Goal: Information Seeking & Learning: Find specific fact

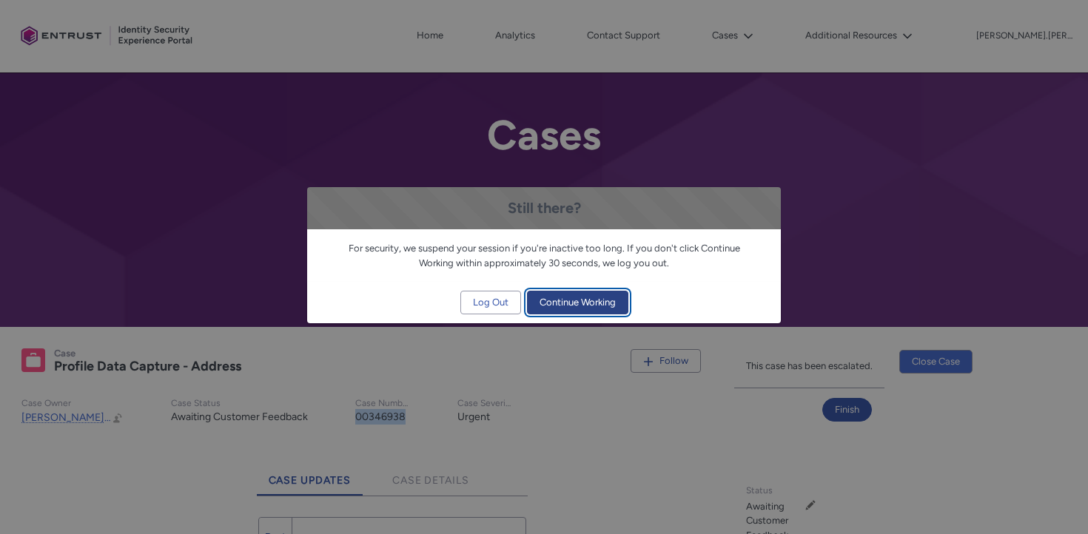
click at [582, 309] on span "Continue Working" at bounding box center [578, 303] width 76 height 22
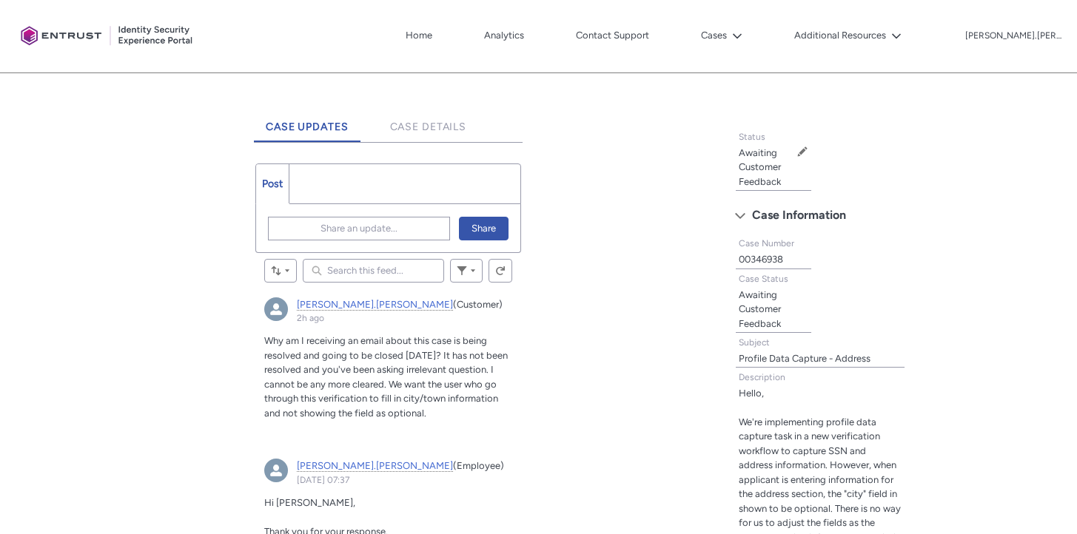
scroll to position [355, 0]
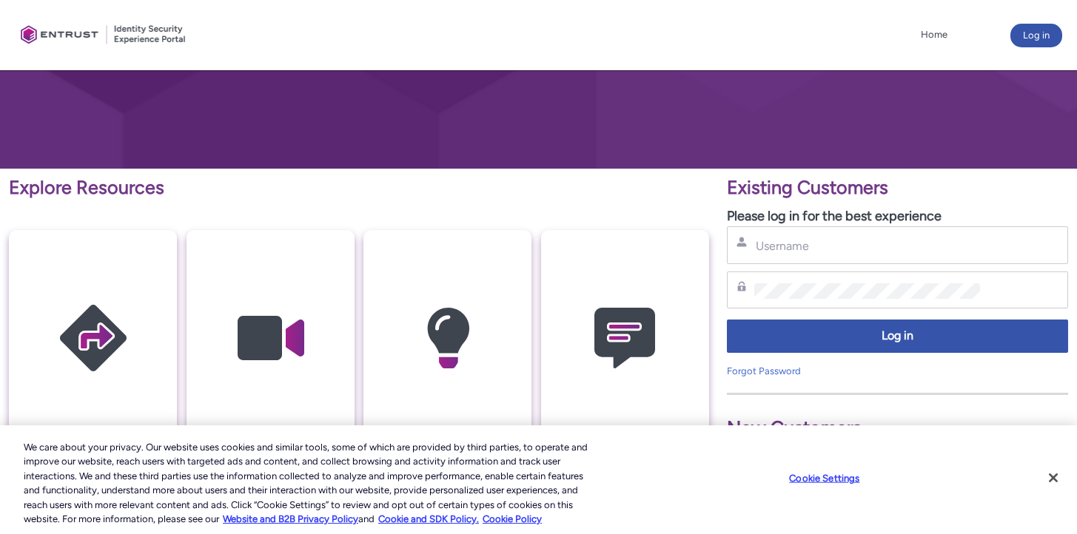
scroll to position [197, 0]
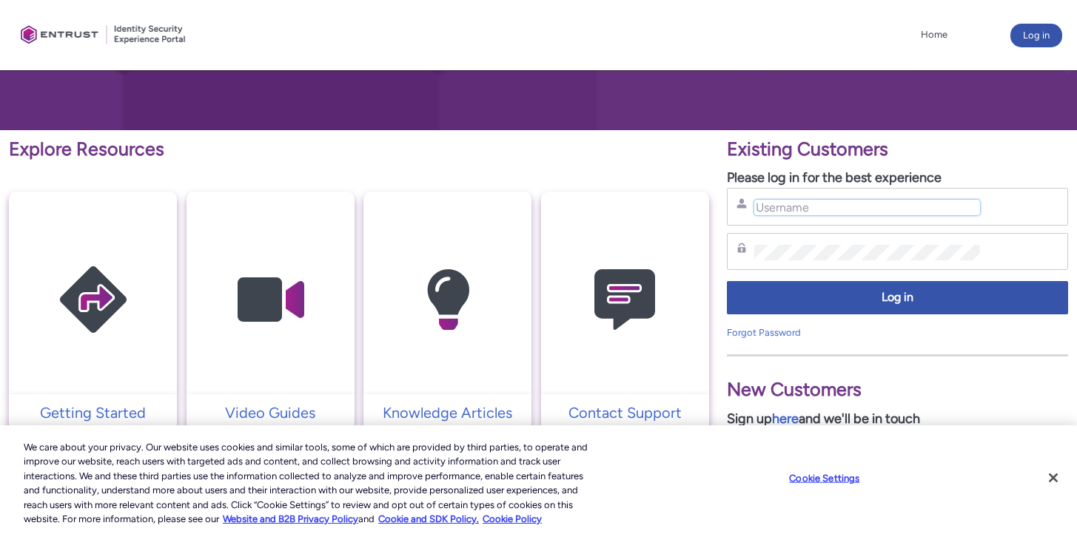
click at [770, 209] on input "Username" at bounding box center [867, 208] width 226 height 16
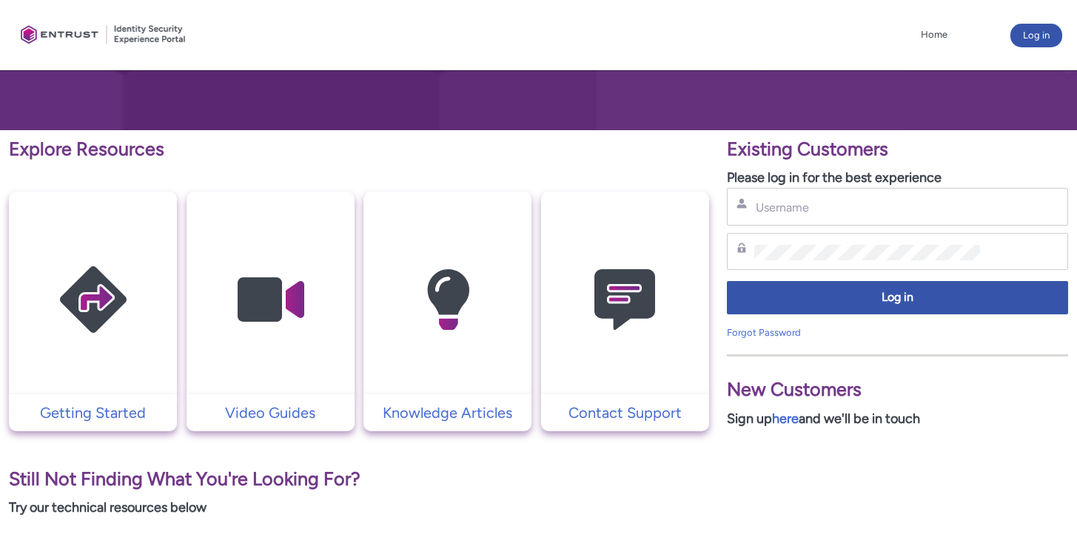
click at [778, 217] on div "Username" at bounding box center [897, 207] width 341 height 38
click at [779, 215] on input "Username" at bounding box center [867, 208] width 226 height 16
click at [839, 210] on input "[PERSON_NAME].[PERSON_NAME]" at bounding box center [867, 208] width 226 height 16
type input "hank.hsu@zebedee.io"
drag, startPoint x: 880, startPoint y: 346, endPoint x: 881, endPoint y: 325, distance: 21.5
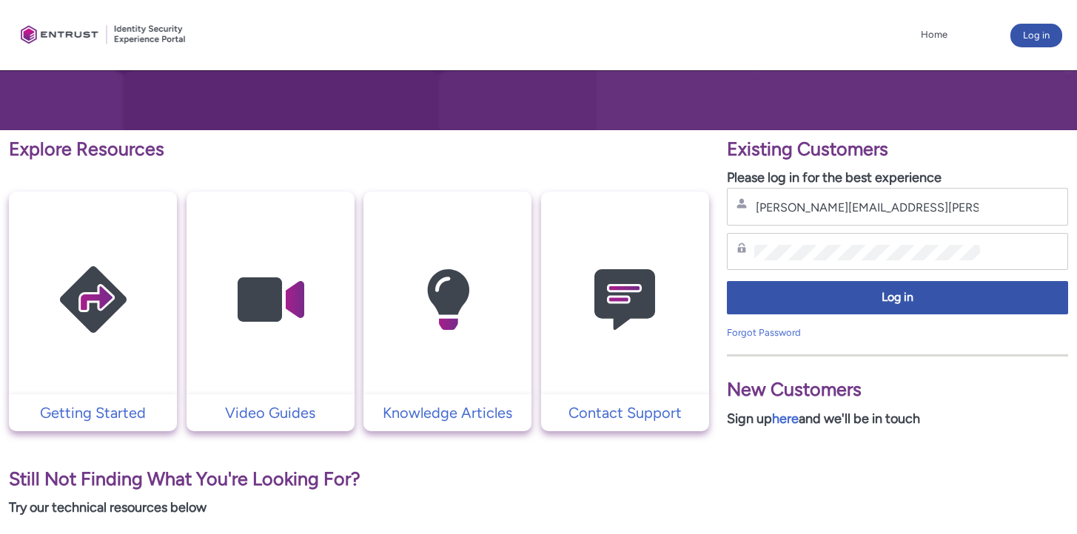
click at [880, 346] on div "New Customers Sign up here and we'll be in touch" at bounding box center [897, 385] width 341 height 90
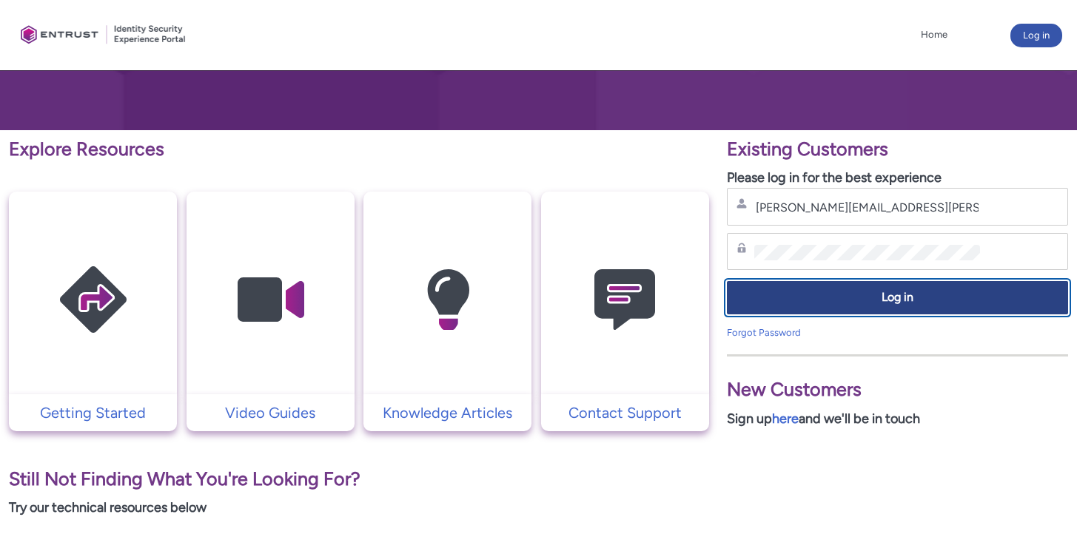
click at [881, 301] on span "Log in" at bounding box center [897, 297] width 322 height 17
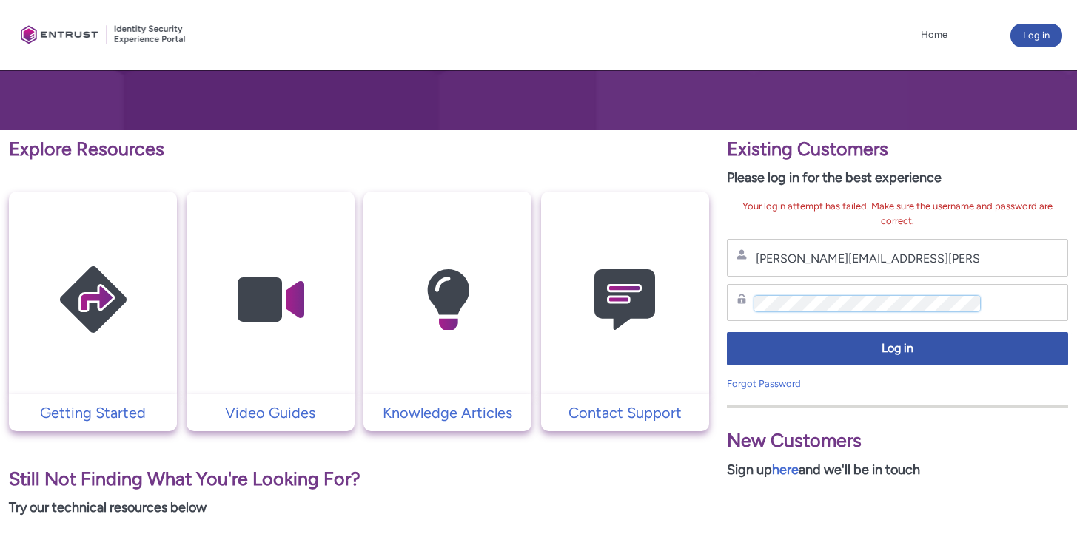
click at [582, 287] on div "Explore Resources Getting Started Video Guides Knowledge Articles Contact Suppo…" at bounding box center [538, 458] width 1077 height 656
drag, startPoint x: 896, startPoint y: 406, endPoint x: 889, endPoint y: 369, distance: 38.3
click at [896, 406] on div at bounding box center [897, 407] width 341 height 2
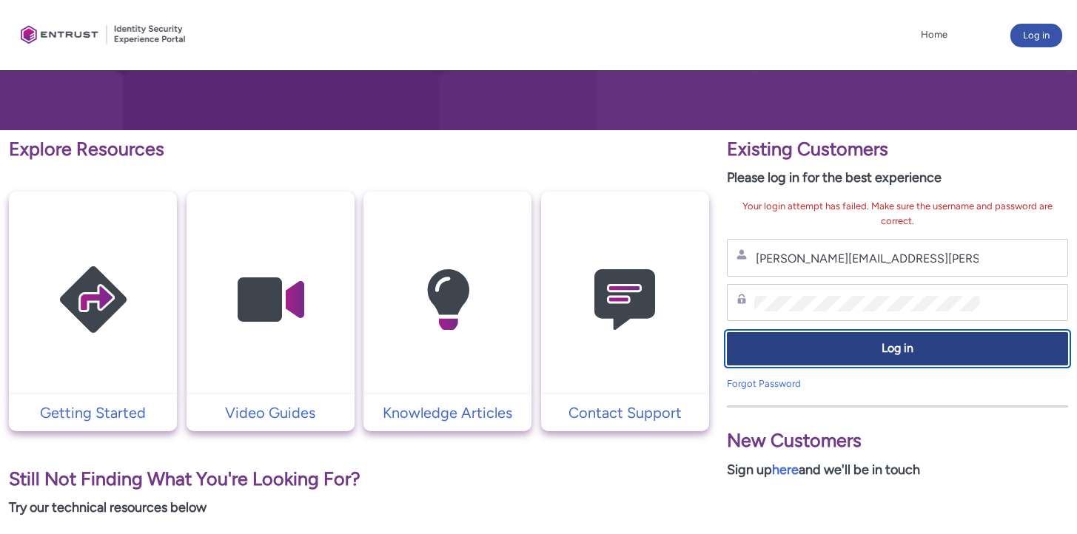
click at [888, 346] on span "Log in" at bounding box center [897, 348] width 322 height 17
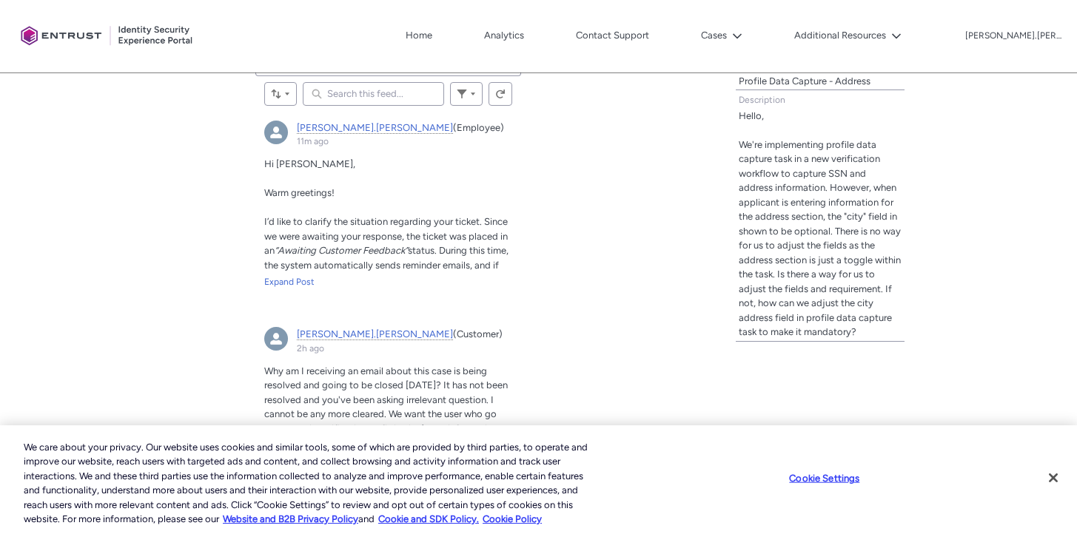
scroll to position [560, 0]
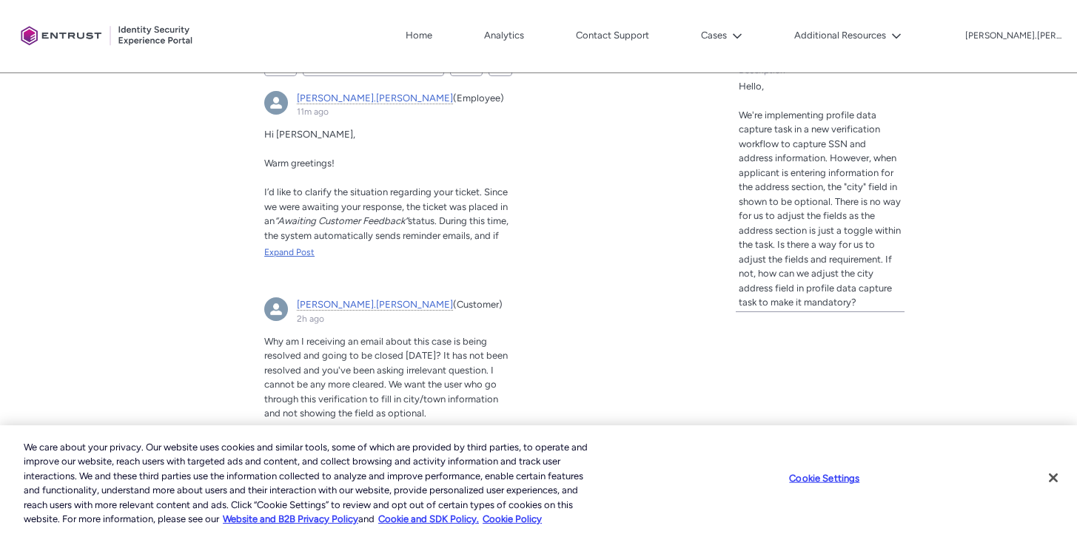
click at [283, 250] on div "Expand Post" at bounding box center [388, 252] width 248 height 13
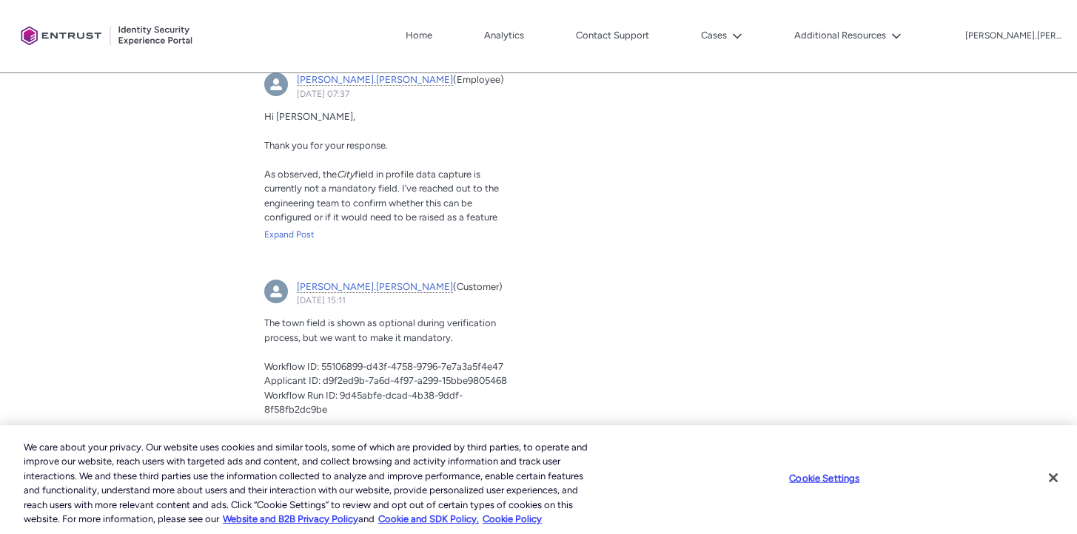
scroll to position [1016, 0]
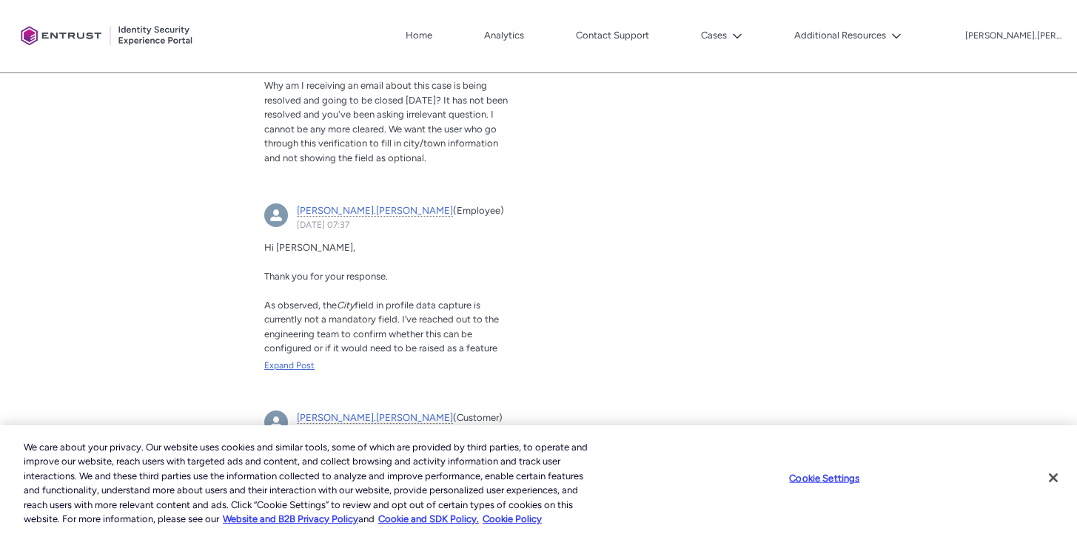
click at [280, 363] on div "Expand Post" at bounding box center [388, 365] width 248 height 13
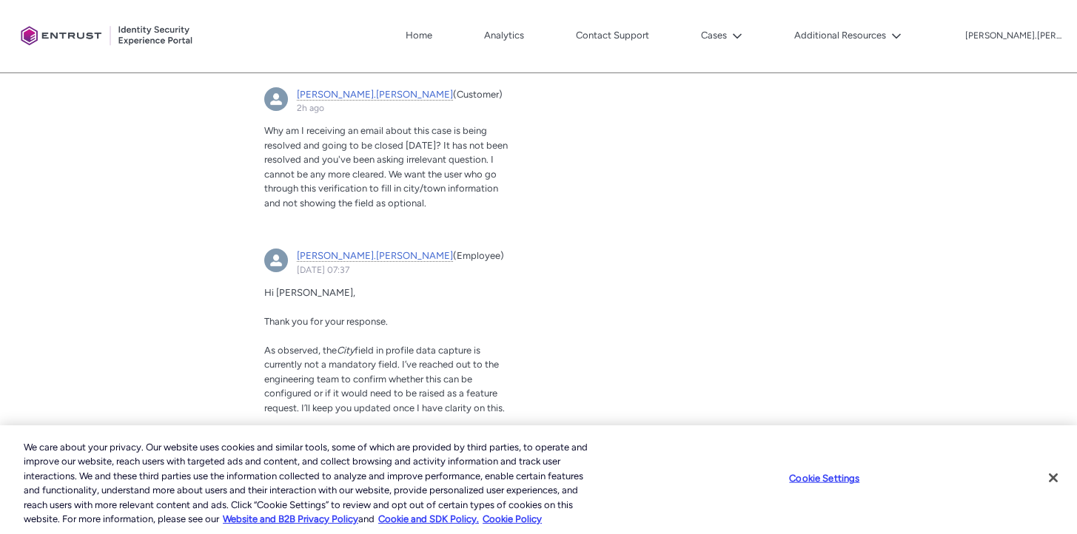
scroll to position [1083, 0]
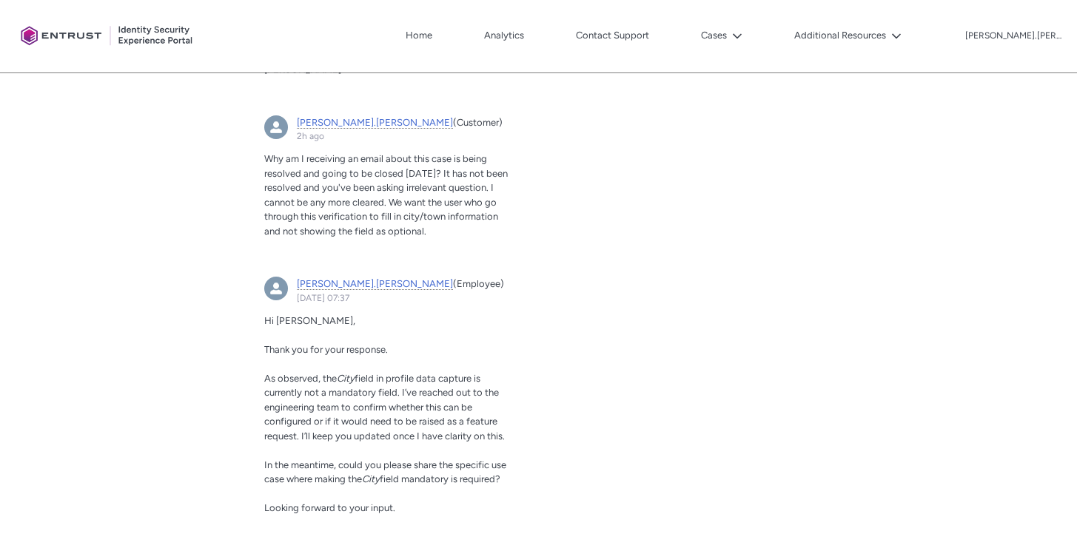
scroll to position [1107, 0]
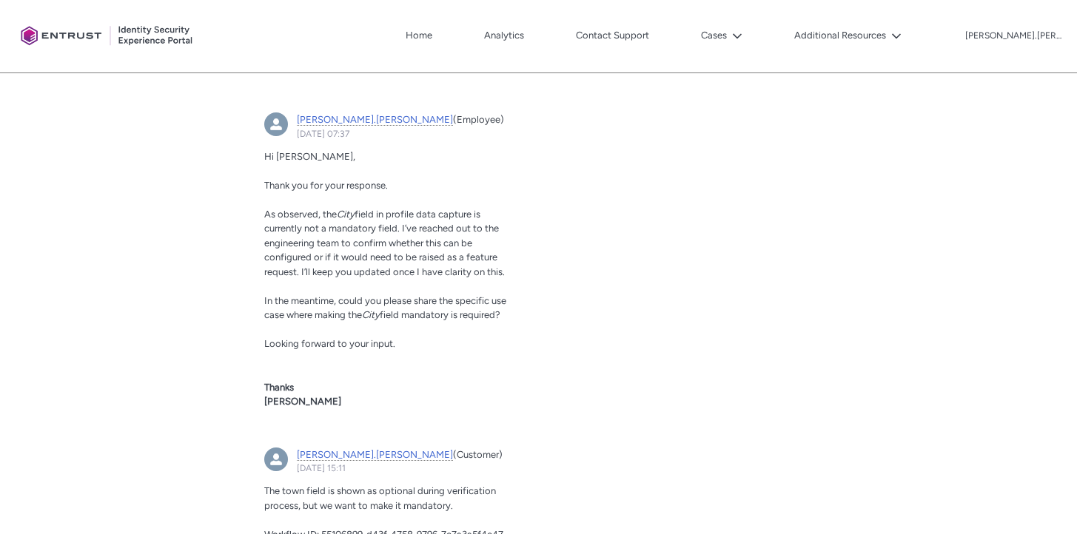
drag, startPoint x: 508, startPoint y: 271, endPoint x: 312, endPoint y: 252, distance: 197.0
click at [312, 252] on p "As observed, the City field in profile data capture is currently not a mandator…" at bounding box center [388, 243] width 248 height 73
drag, startPoint x: 266, startPoint y: 211, endPoint x: 449, endPoint y: 246, distance: 186.9
copy p "As observed, the City field in profile data capture is currently not a mandator…"
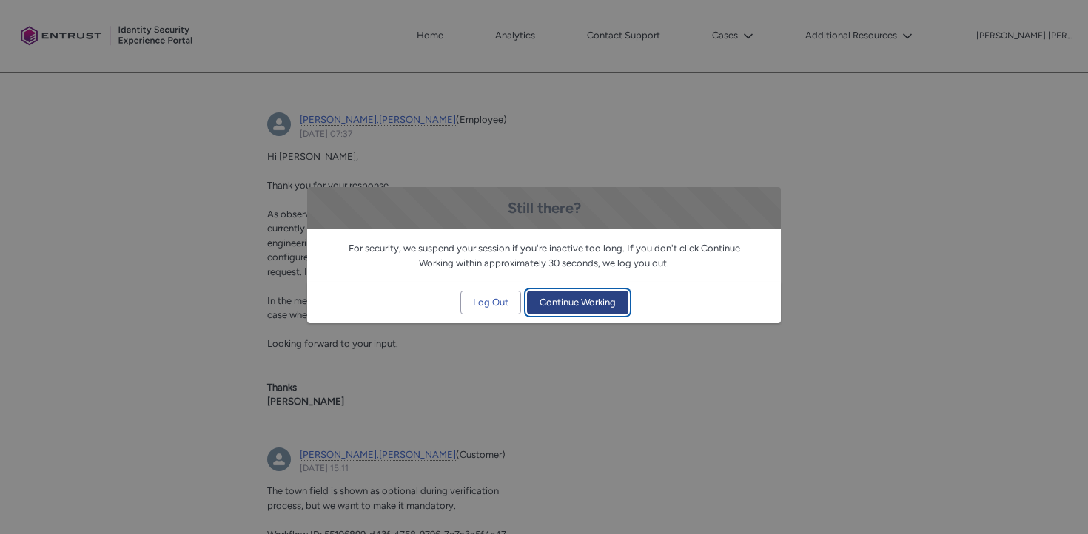
click at [562, 306] on span "Continue Working" at bounding box center [578, 303] width 76 height 22
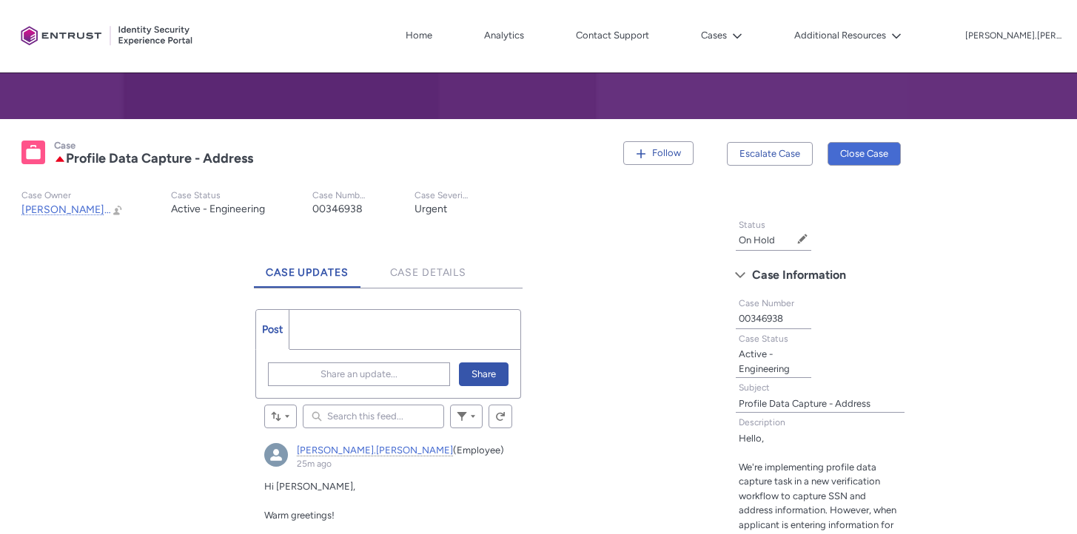
scroll to position [266, 0]
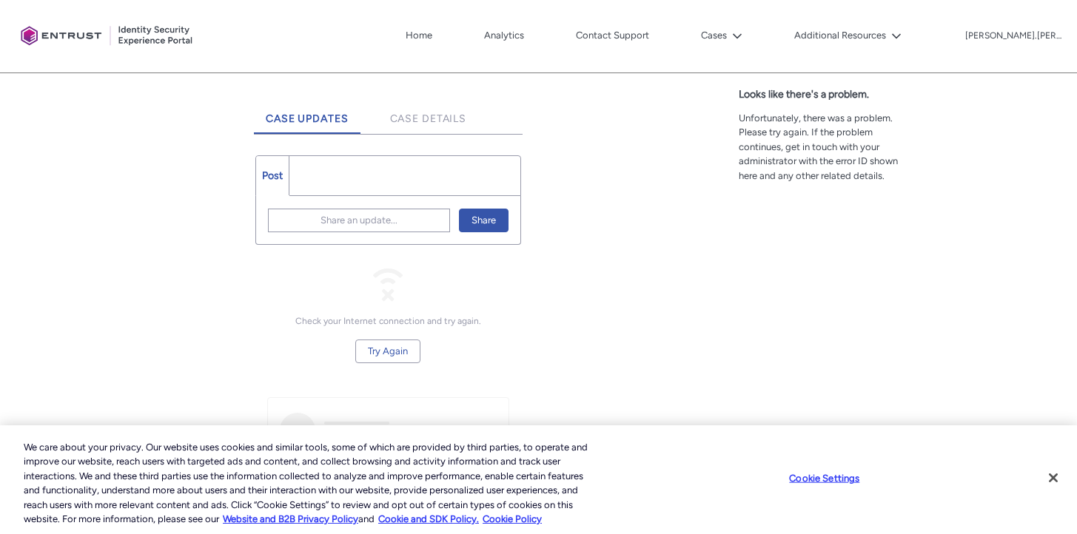
scroll to position [477, 0]
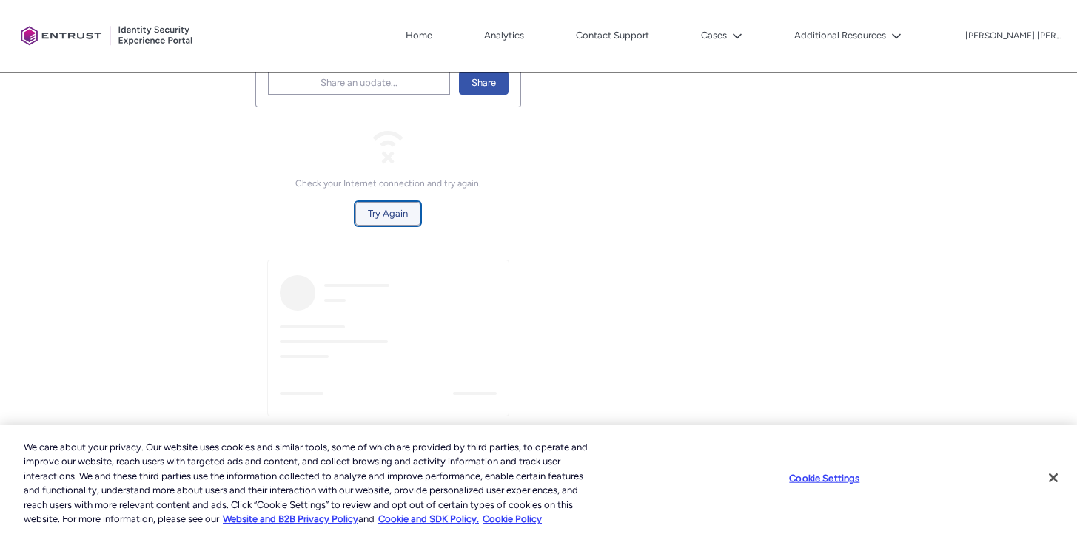
click at [402, 221] on span "Try Again" at bounding box center [388, 214] width 40 height 22
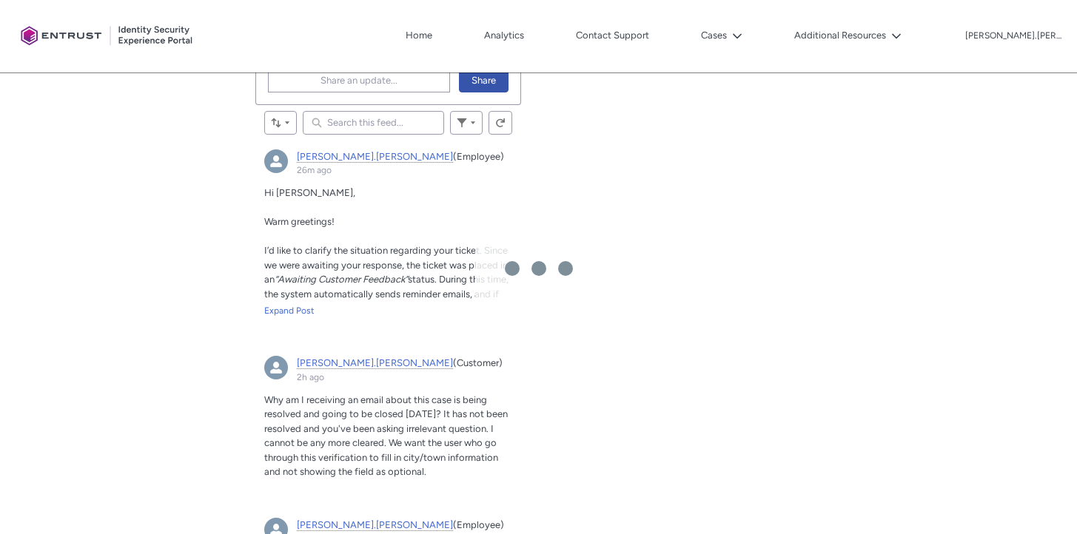
scroll to position [480, 0]
